Goal: Find specific page/section: Find specific page/section

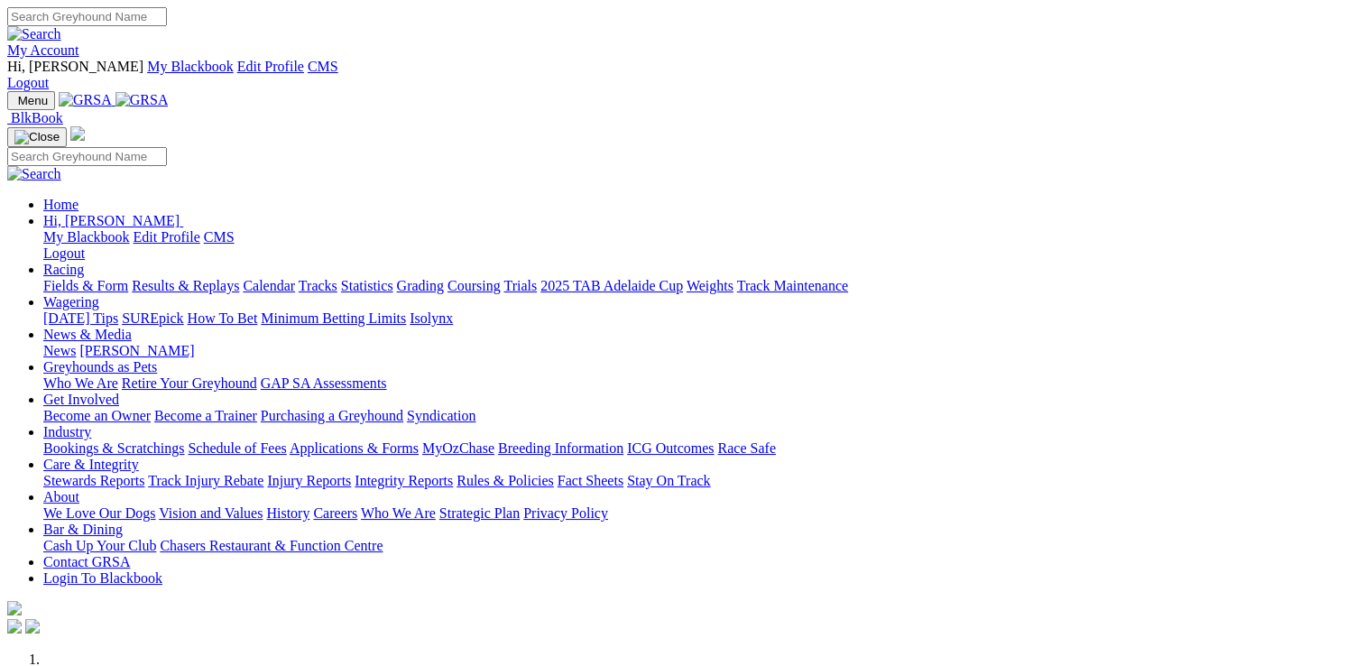
click at [139, 457] on link "Care & Integrity" at bounding box center [91, 464] width 96 height 15
click at [144, 473] on link "Stewards Reports" at bounding box center [93, 480] width 101 height 15
